Goal: Check status: Check status

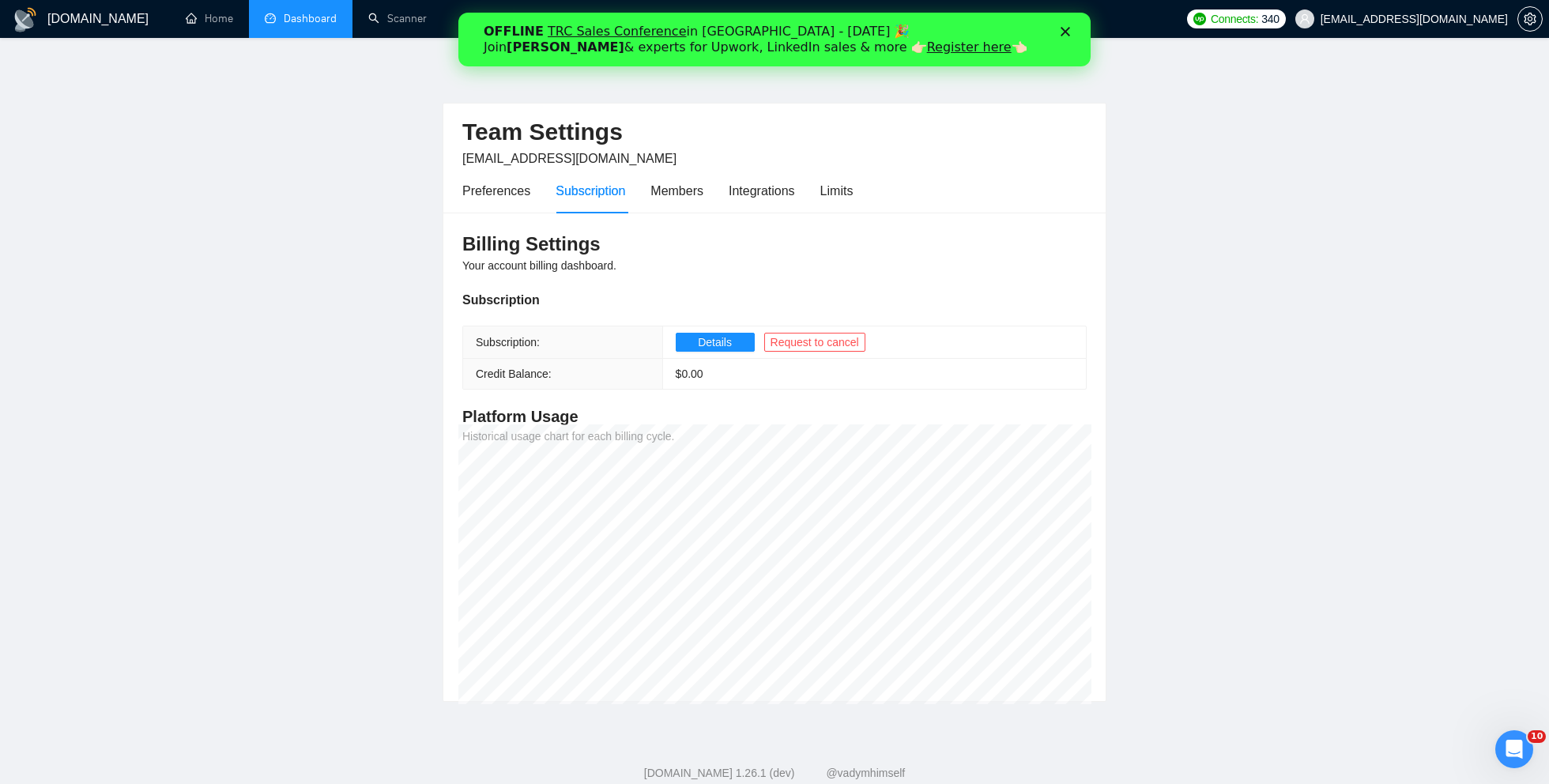
click at [325, 26] on link "Dashboard" at bounding box center [300, 18] width 72 height 14
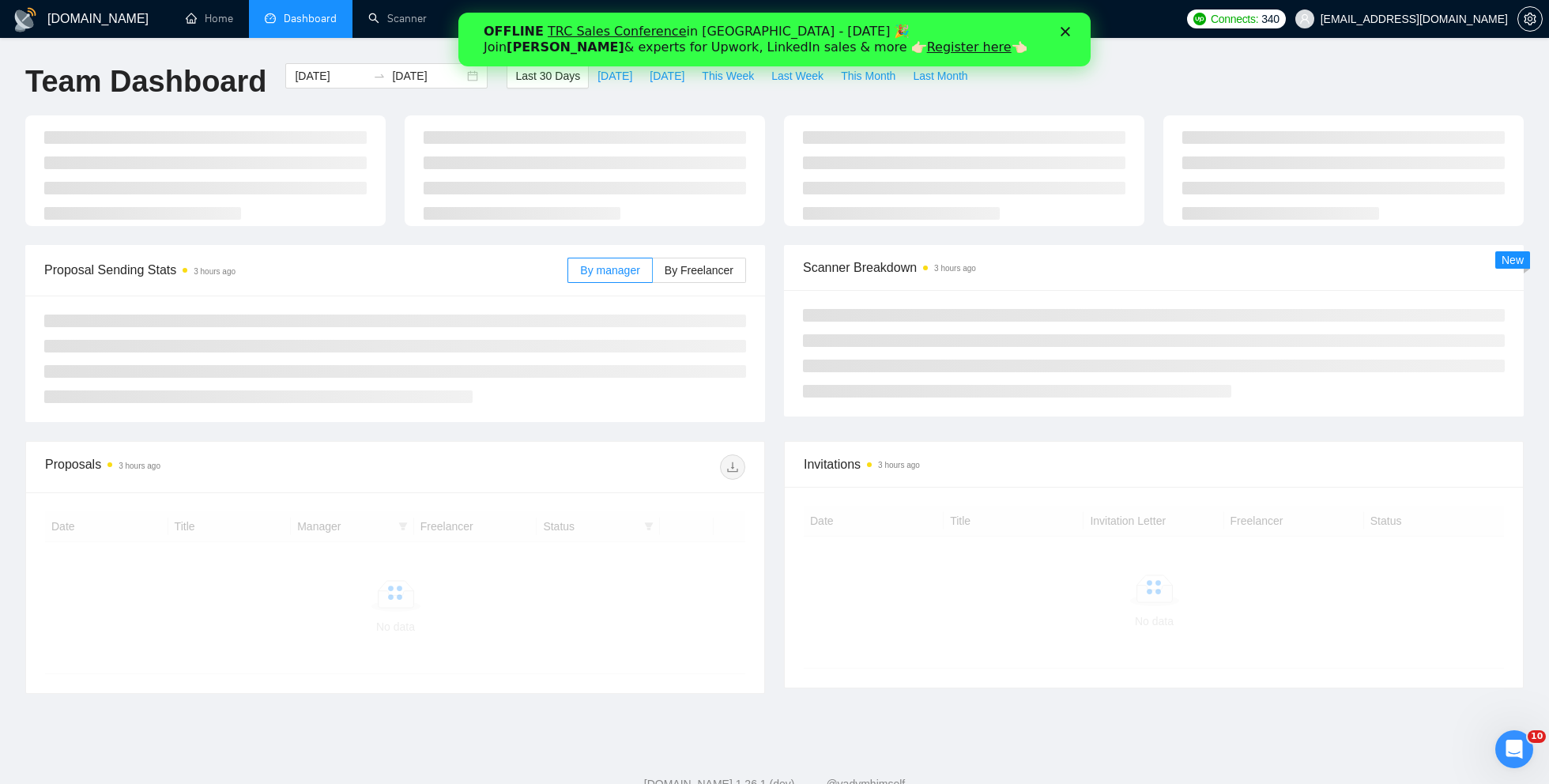
click at [1064, 30] on polygon "Закрыть" at bounding box center [1065, 31] width 9 height 9
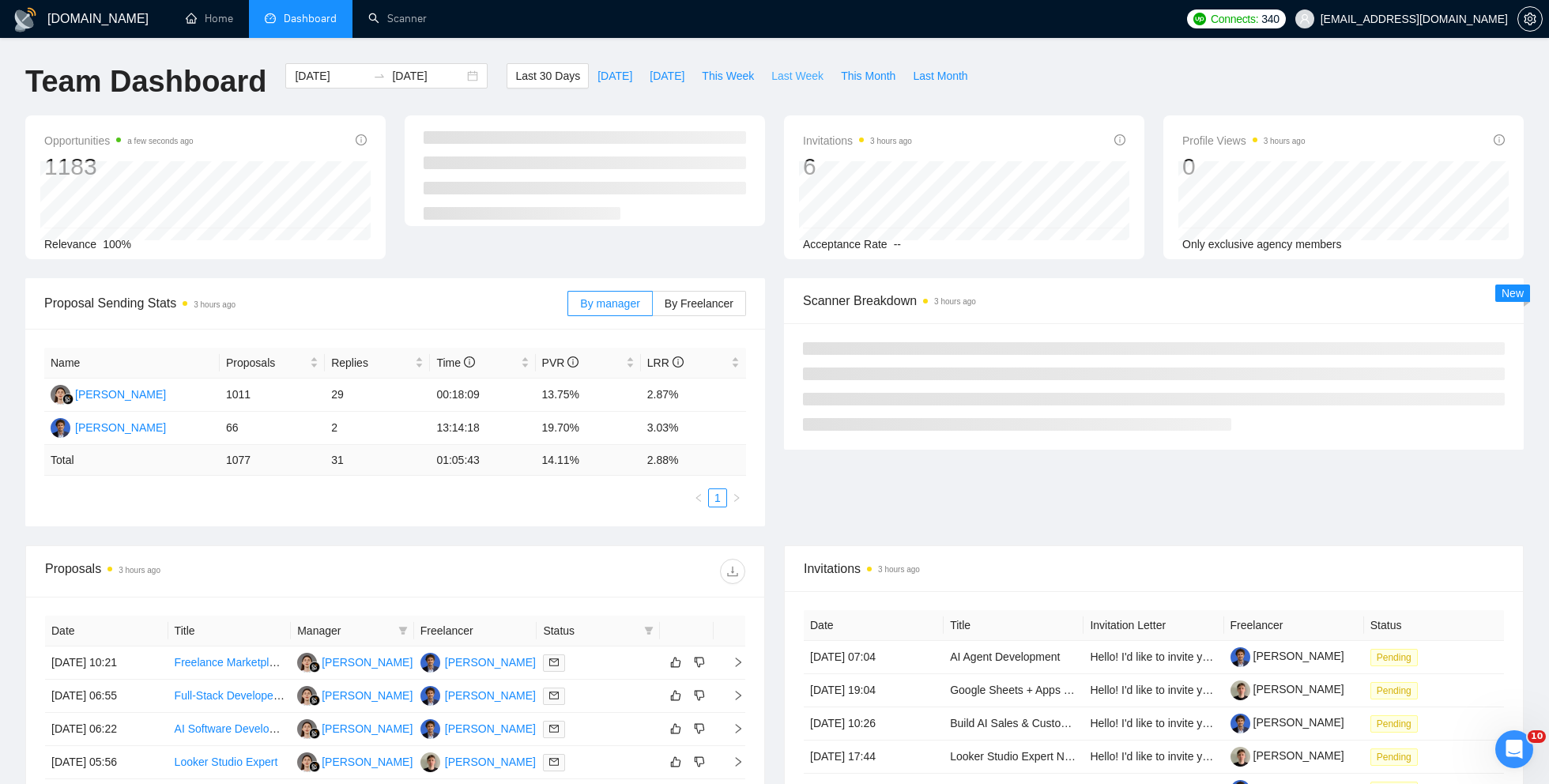
click at [780, 78] on span "Last Week" at bounding box center [797, 75] width 52 height 17
type input "[DATE]"
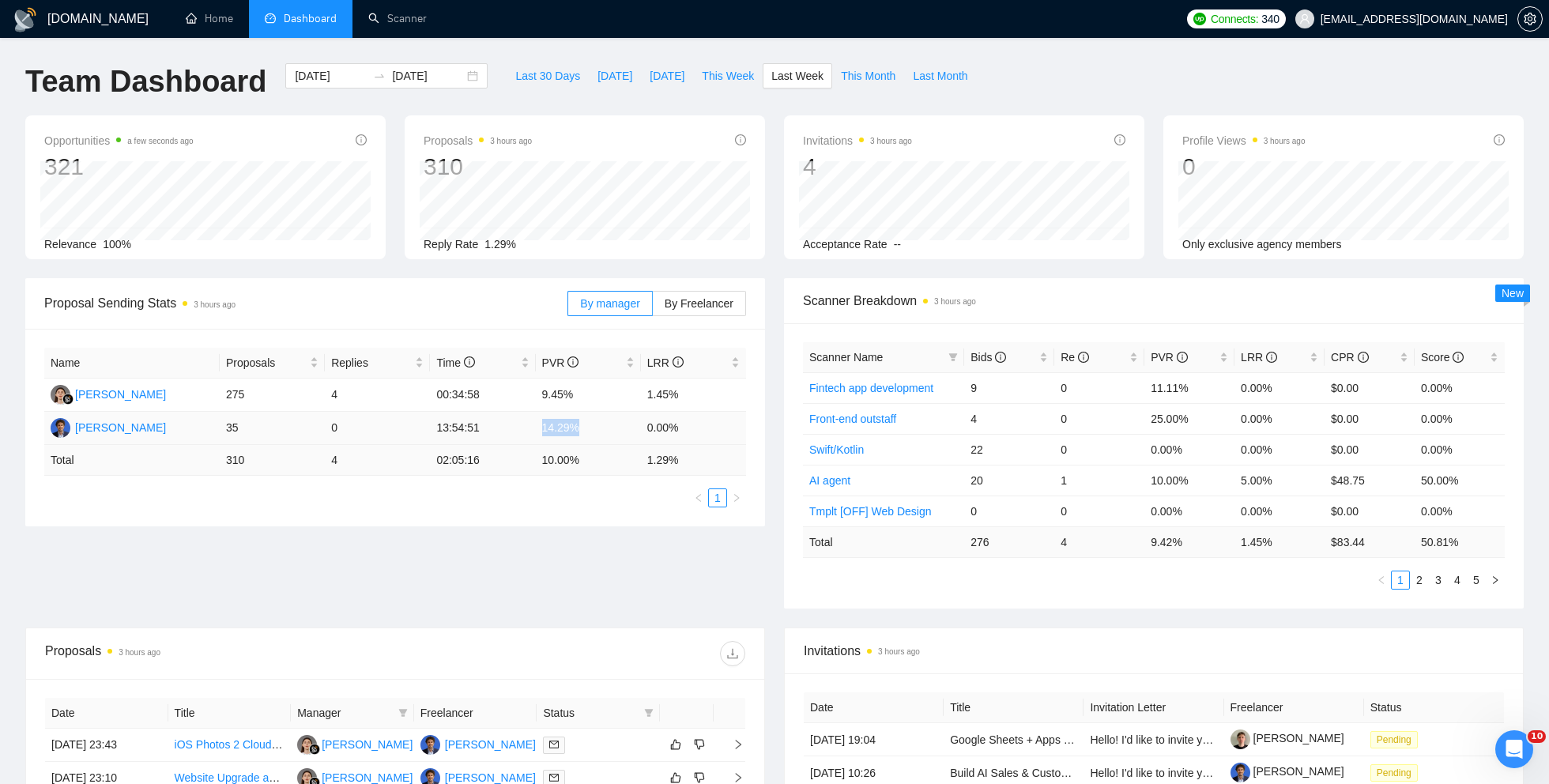
drag, startPoint x: 584, startPoint y: 429, endPoint x: 538, endPoint y: 427, distance: 46.0
click at [538, 428] on td "14.29%" at bounding box center [588, 428] width 105 height 33
